Goal: Find contact information: Find contact information

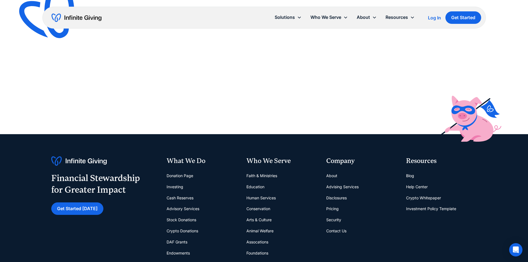
scroll to position [159, 0]
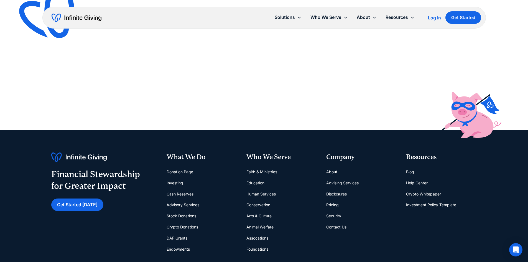
click at [298, 225] on div "Faith & Ministries Education Human Services Conservation Arts & Culture Animal …" at bounding box center [281, 210] width 71 height 88
click at [299, 224] on div "Faith & Ministries Education Human Services Conservation Arts & Culture Animal …" at bounding box center [281, 210] width 71 height 88
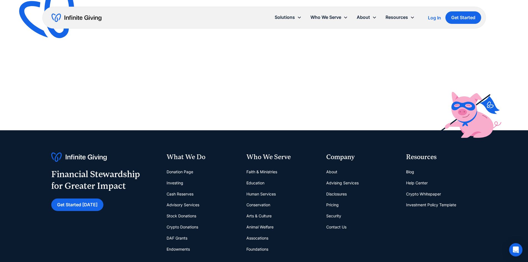
click at [299, 224] on div "Faith & Ministries Education Human Services Conservation Arts & Culture Animal …" at bounding box center [281, 210] width 71 height 88
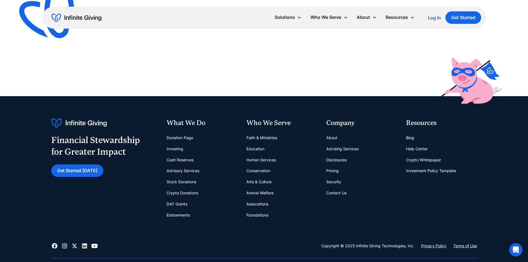
scroll to position [242, 0]
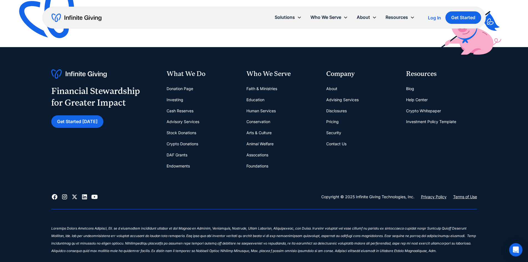
click at [294, 180] on div "Financial Stewardship for Greater Impact Get Started Today What We Do Donation …" at bounding box center [264, 131] width 426 height 124
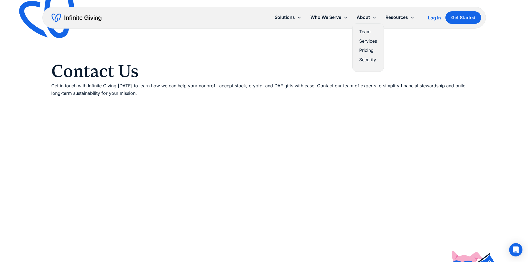
click at [363, 32] on link "Team" at bounding box center [368, 31] width 18 height 7
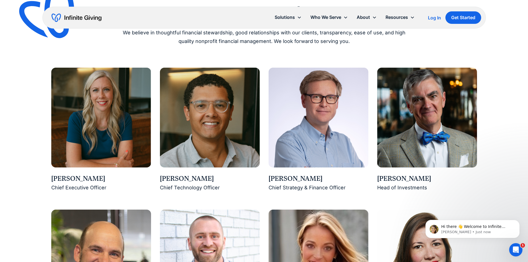
scroll to position [433, 0]
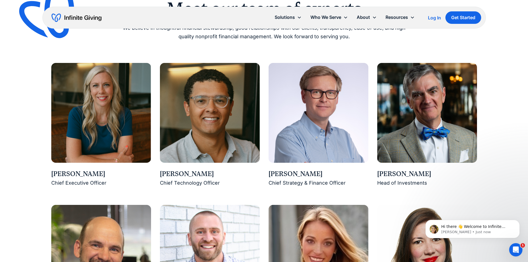
click at [185, 110] on img at bounding box center [210, 113] width 100 height 100
click at [179, 175] on div "Connor Ford" at bounding box center [210, 173] width 100 height 9
drag, startPoint x: 205, startPoint y: 182, endPoint x: 198, endPoint y: 180, distance: 6.7
click at [204, 182] on div "Chief Technology Officer" at bounding box center [210, 183] width 100 height 9
drag, startPoint x: 197, startPoint y: 174, endPoint x: 215, endPoint y: 153, distance: 27.1
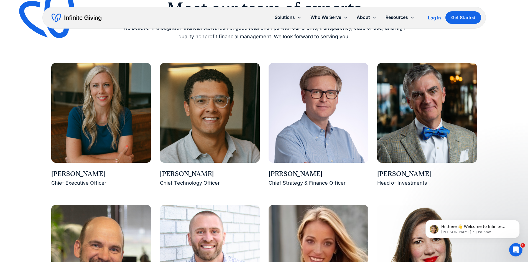
click at [197, 173] on div "Connor Ford" at bounding box center [210, 173] width 100 height 9
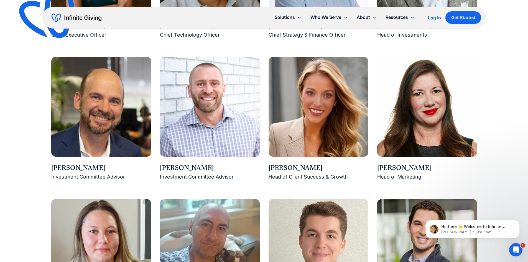
scroll to position [600, 0]
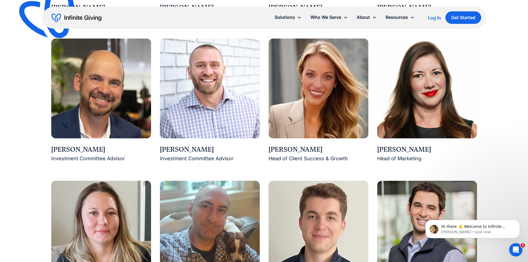
click at [227, 139] on div "Justin Pitcock Investment Committee Advisor" at bounding box center [210, 101] width 100 height 124
click at [228, 139] on div "Justin Pitcock Investment Committee Advisor" at bounding box center [210, 101] width 100 height 124
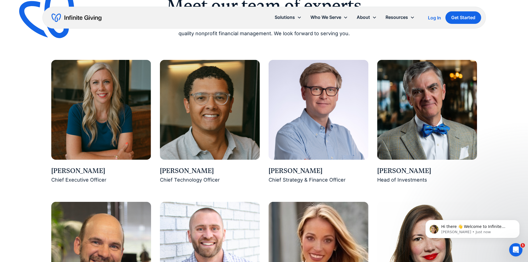
scroll to position [433, 0]
